Goal: Task Accomplishment & Management: Manage account settings

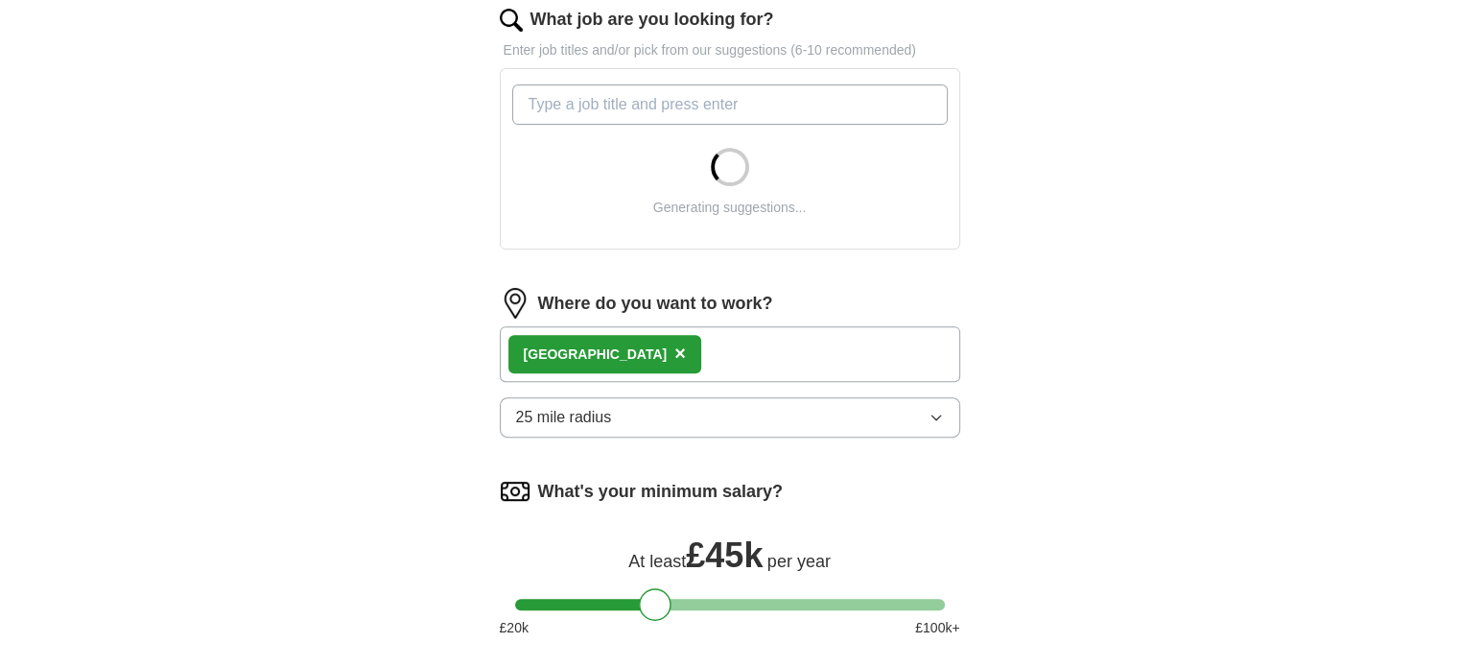
scroll to position [671, 0]
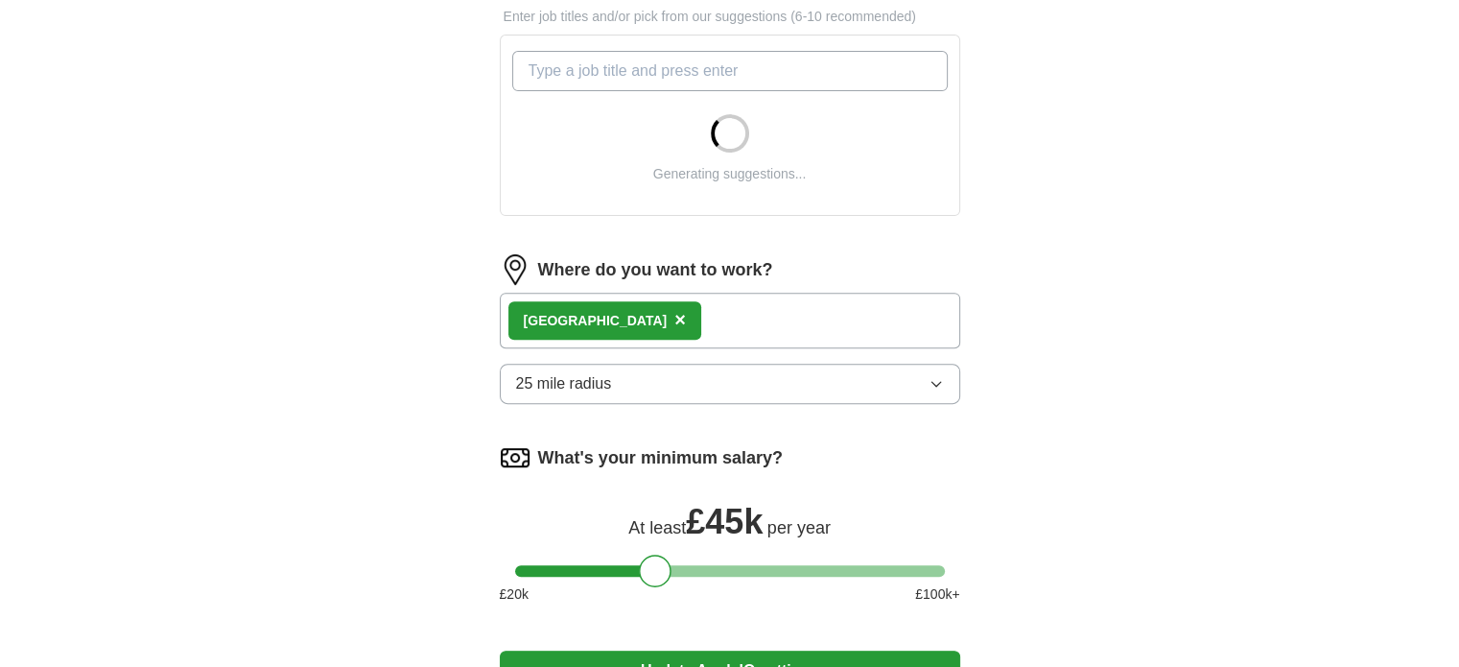
click at [645, 320] on div "London ×" at bounding box center [730, 320] width 460 height 56
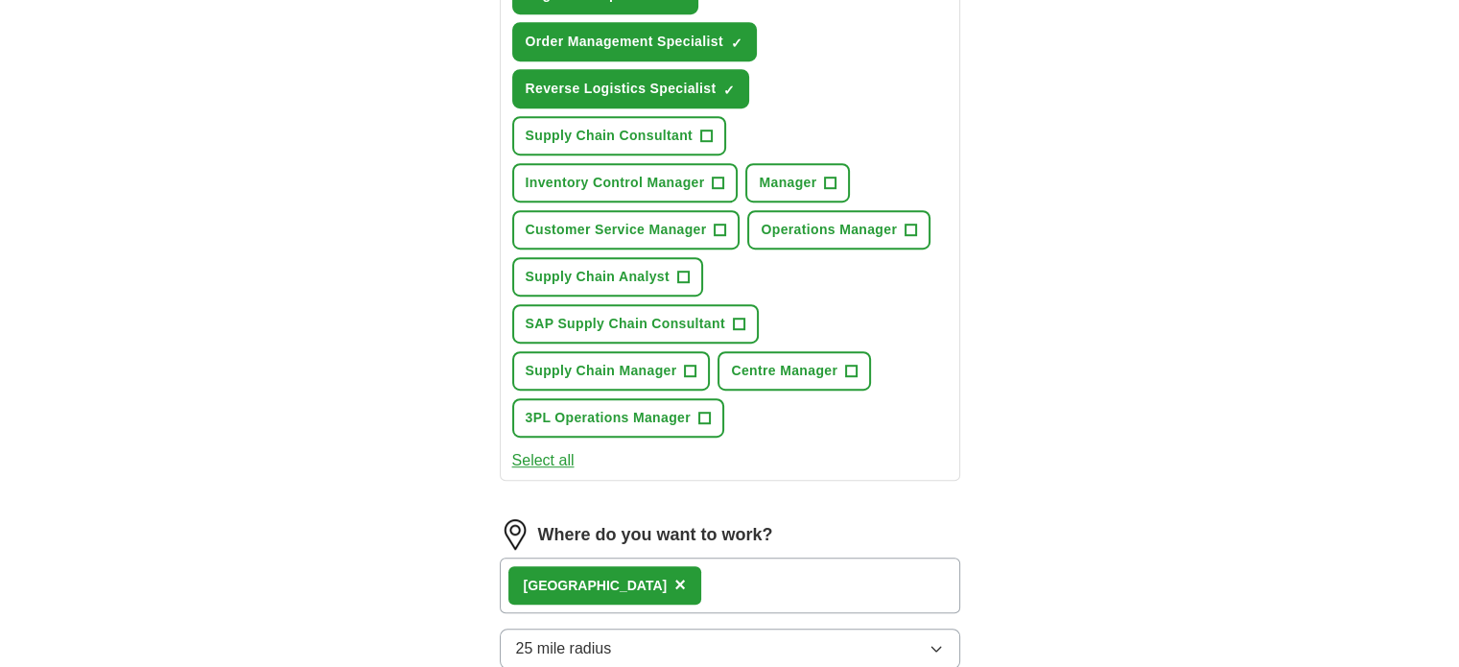
scroll to position [1343, 0]
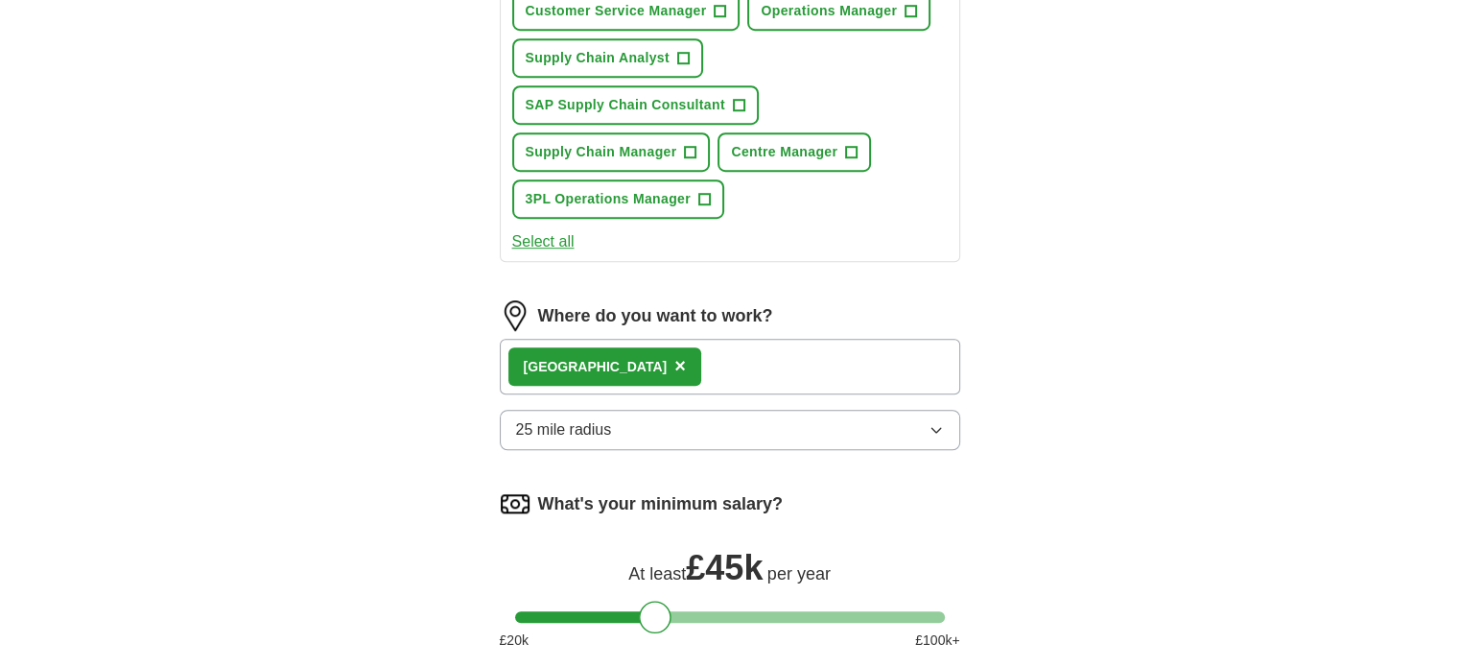
click at [674, 355] on span "×" at bounding box center [680, 365] width 12 height 21
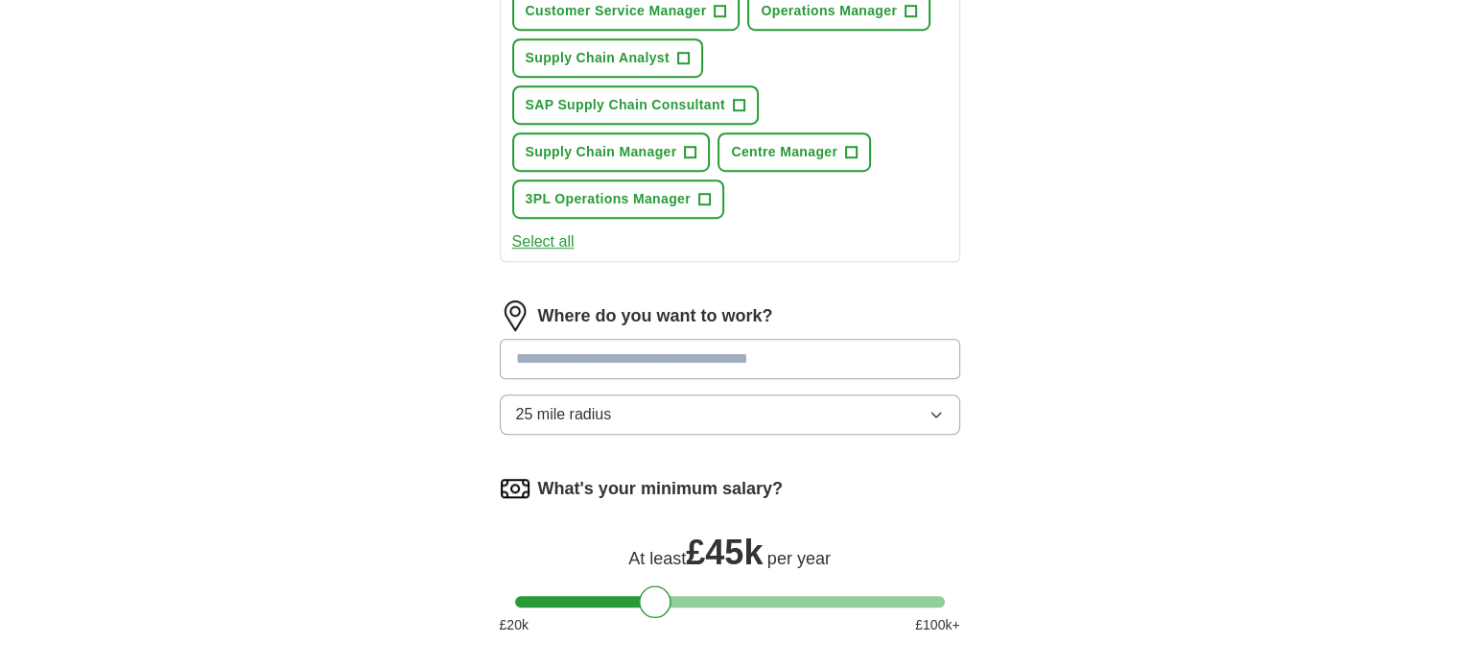
click at [576, 339] on input at bounding box center [730, 359] width 460 height 40
click at [576, 339] on input "******" at bounding box center [730, 359] width 460 height 40
drag, startPoint x: 583, startPoint y: 294, endPoint x: 495, endPoint y: 296, distance: 88.2
type input "*"
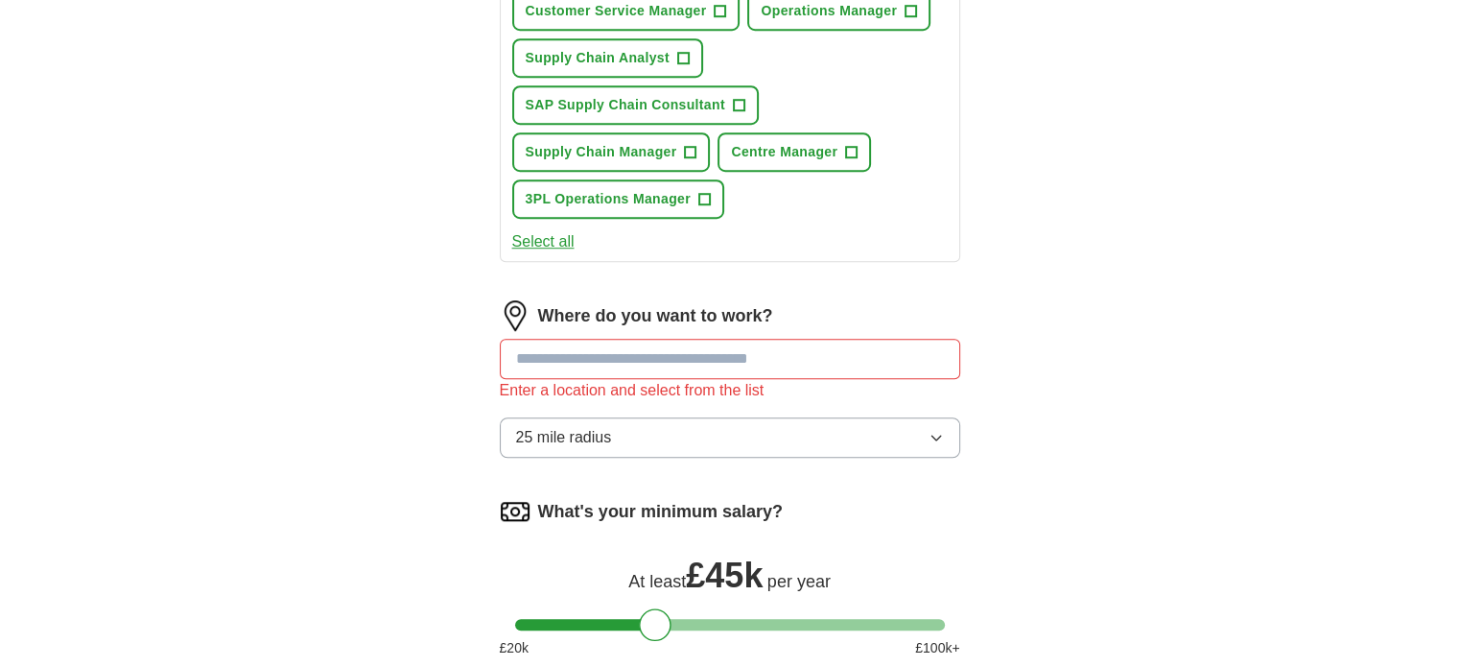
click at [845, 417] on button "25 mile radius" at bounding box center [730, 437] width 460 height 40
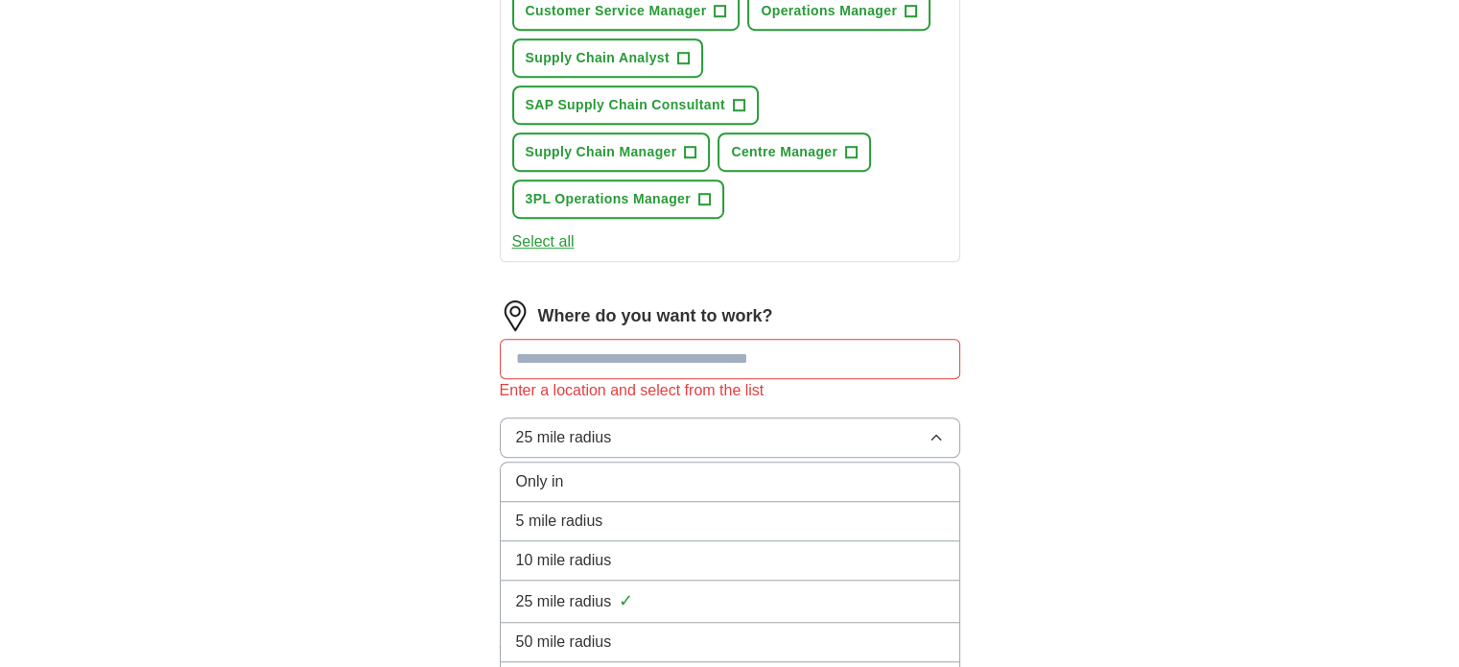
click at [783, 470] on div "Only in" at bounding box center [730, 481] width 428 height 23
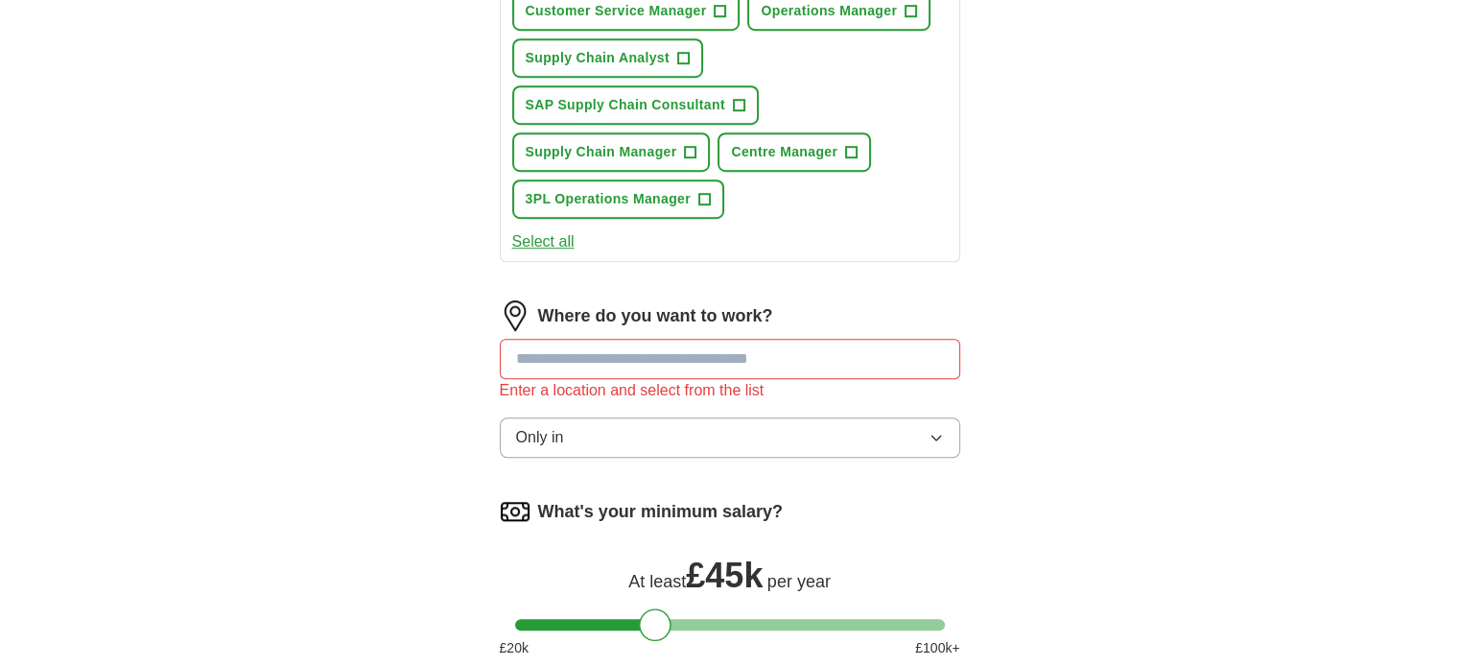
click at [536, 339] on input at bounding box center [730, 359] width 460 height 40
type input "****"
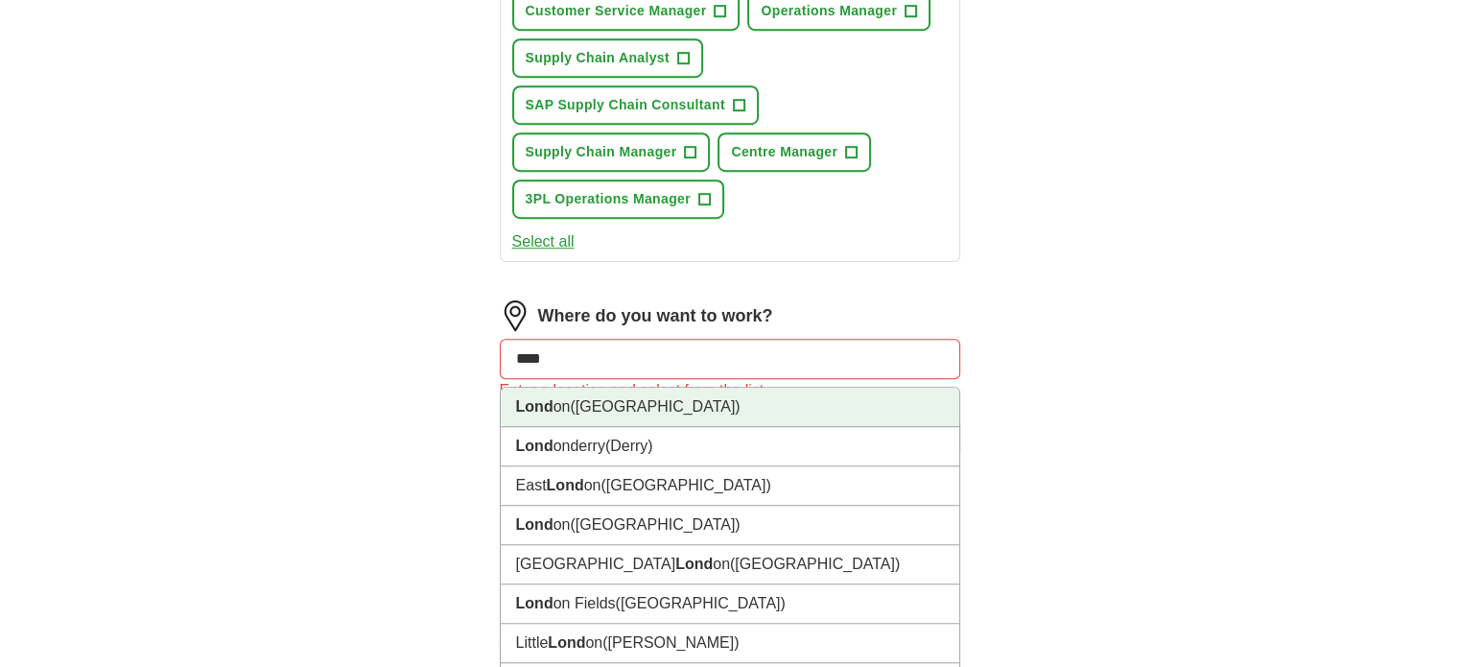
click at [560, 387] on li "Lond on ([GEOGRAPHIC_DATA])" at bounding box center [730, 406] width 458 height 39
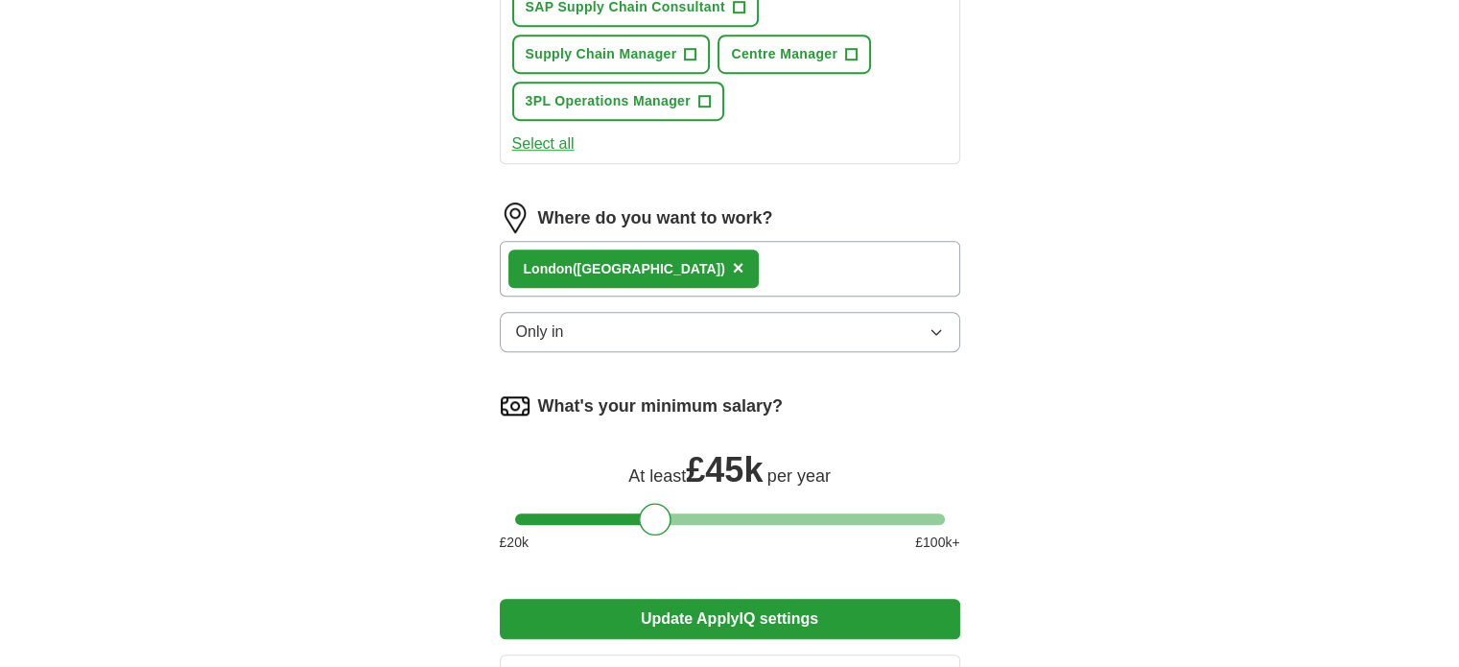
scroll to position [1630, 0]
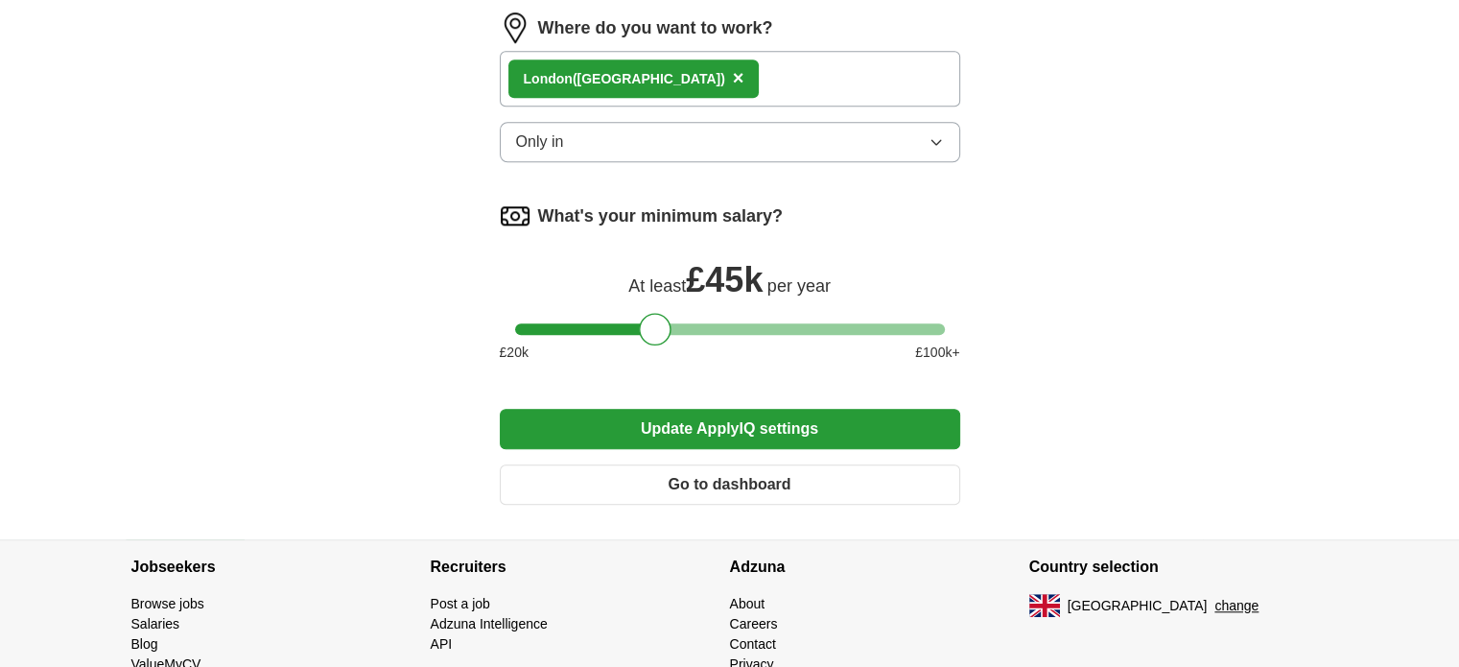
click at [723, 409] on button "Update ApplyIQ settings" at bounding box center [730, 429] width 460 height 40
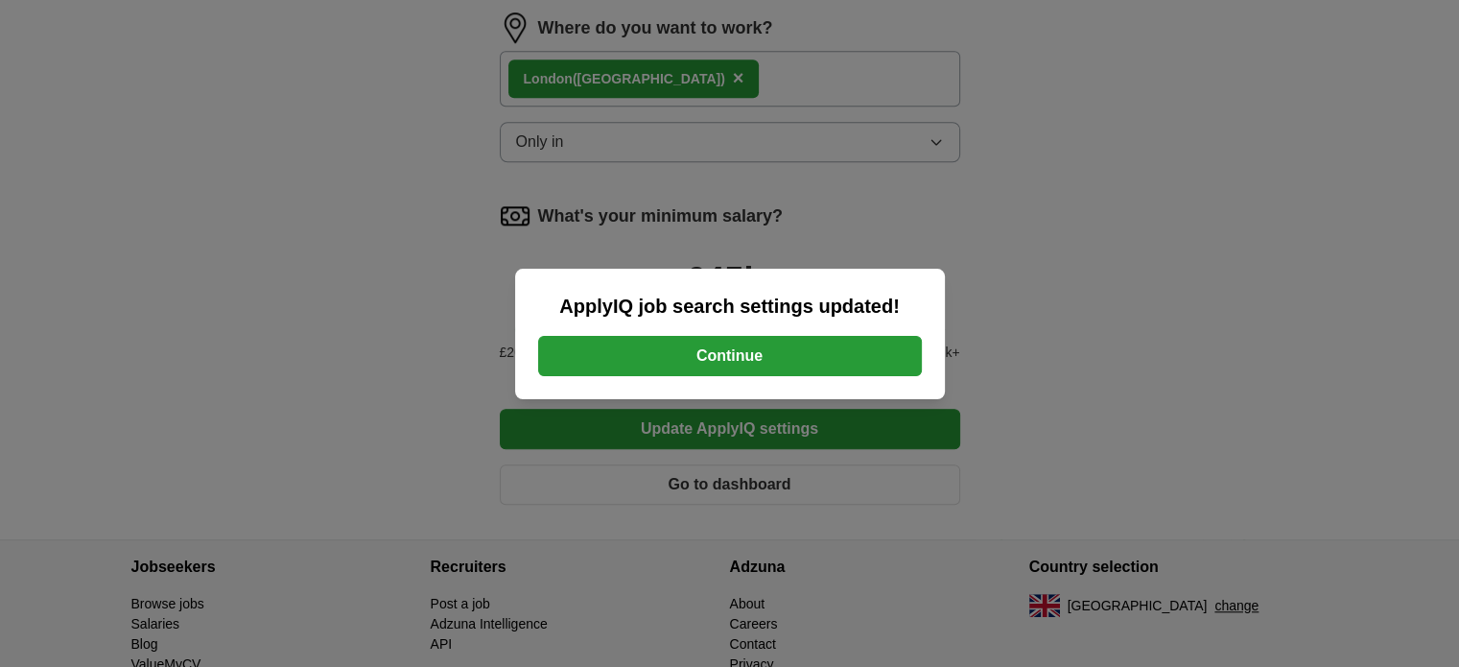
click at [642, 363] on button "Continue" at bounding box center [730, 356] width 384 height 40
